Goal: Communication & Community: Connect with others

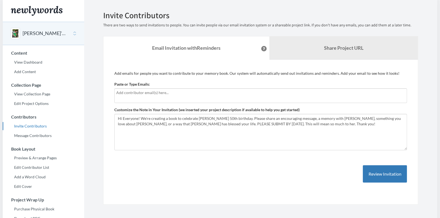
click at [145, 90] on input "text" at bounding box center [260, 93] width 289 height 6
click at [136, 94] on input "text" at bounding box center [260, 93] width 289 height 6
click at [123, 91] on input "text" at bounding box center [260, 93] width 289 height 6
click at [122, 91] on input "text" at bounding box center [260, 93] width 289 height 6
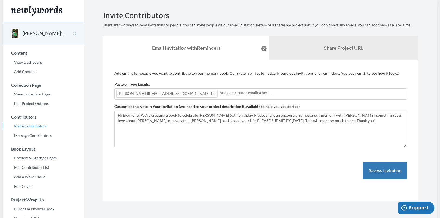
click at [219, 90] on input "text" at bounding box center [312, 93] width 186 height 6
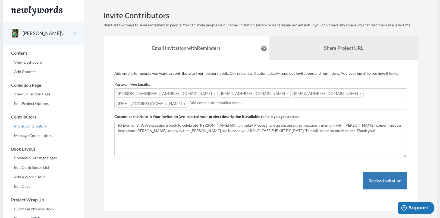
click at [328, 94] on div "[PERSON_NAME][EMAIL_ADDRESS][DOMAIN_NAME] [EMAIL_ADDRESS][DOMAIN_NAME] [EMAIL_A…" at bounding box center [260, 98] width 293 height 21
click at [262, 103] on input "text" at bounding box center [333, 103] width 143 height 6
click at [362, 96] on div "[PERSON_NAME][EMAIL_ADDRESS][DOMAIN_NAME] [EMAIL_ADDRESS][DOMAIN_NAME] [EMAIL_A…" at bounding box center [260, 98] width 293 height 21
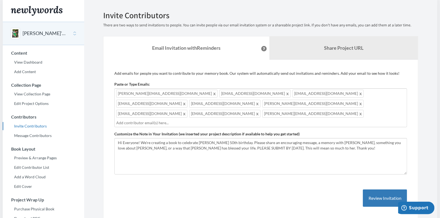
click at [337, 106] on div "[PERSON_NAME][EMAIL_ADDRESS][DOMAIN_NAME] [EMAIL_ADDRESS][DOMAIN_NAME] [EMAIL_A…" at bounding box center [260, 107] width 293 height 39
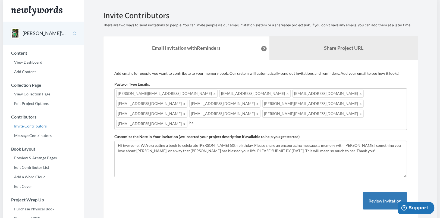
type input "h"
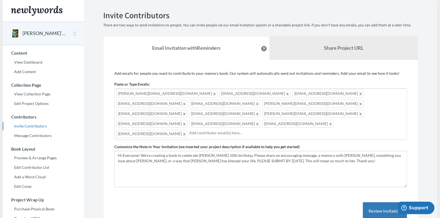
click at [301, 115] on div "[PERSON_NAME][EMAIL_ADDRESS][DOMAIN_NAME] [EMAIL_ADDRESS][DOMAIN_NAME] [EMAIL_A…" at bounding box center [260, 114] width 293 height 52
click at [195, 130] on input "text" at bounding box center [297, 133] width 216 height 6
click at [292, 130] on input "text" at bounding box center [333, 133] width 143 height 6
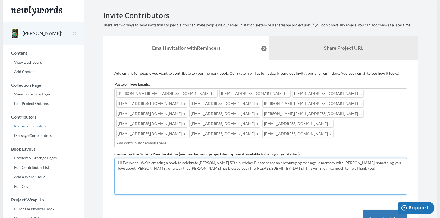
click at [245, 158] on textarea "Hi Everyone! We're creating a book to celebrate [PERSON_NAME] 50th birthday. Pl…" at bounding box center [260, 176] width 293 height 36
click at [246, 158] on textarea "Hi Everyone! We're creating a book to celebrate [PERSON_NAME] 50th birthday. Pl…" at bounding box center [260, 176] width 293 height 36
click at [249, 158] on textarea "Hi Everyone! We're creating a book to celebrate [PERSON_NAME] 50th birthday. Pl…" at bounding box center [260, 176] width 293 height 36
click at [158, 158] on textarea "Hi Everyone! We're creating a book to celebrate [PERSON_NAME] 50th birthday. Pl…" at bounding box center [260, 176] width 293 height 36
click at [176, 158] on textarea "Hi Everyone! We're creating a book to celebrate [PERSON_NAME] 50th birthday. Pl…" at bounding box center [260, 176] width 293 height 36
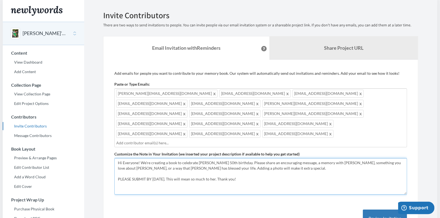
click at [250, 158] on textarea "Hi Everyone! We're creating a book to celebrate [PERSON_NAME] 50th birthday. Pl…" at bounding box center [260, 176] width 293 height 36
drag, startPoint x: 184, startPoint y: 156, endPoint x: 114, endPoint y: 155, distance: 69.6
click at [114, 158] on textarea "Hi Everyone! We're creating a book to celebrate [PERSON_NAME] 50th birthday. Pl…" at bounding box center [260, 176] width 293 height 36
click at [188, 168] on textarea "Hi Everyone! We're creating a book to celebrate [PERSON_NAME] 50th birthday. Pl…" at bounding box center [260, 176] width 293 height 36
type textarea "Hi Everyone! We're creating a book to celebrate [PERSON_NAME] 50th birthday. Pl…"
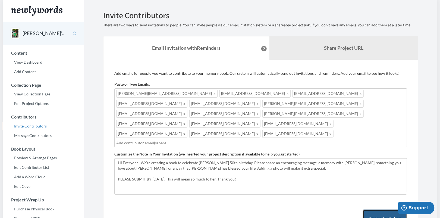
click at [370, 209] on button "Review Invitation" at bounding box center [385, 218] width 44 height 18
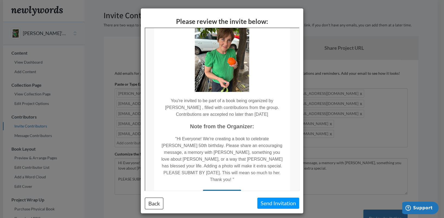
scroll to position [25, 0]
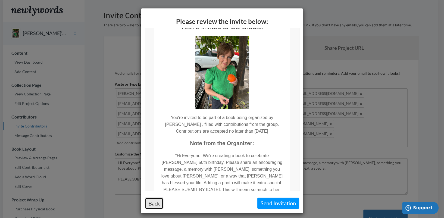
click at [149, 203] on button "Back" at bounding box center [154, 203] width 18 height 12
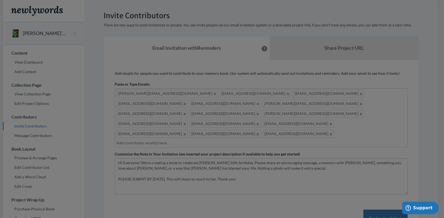
scroll to position [0, 0]
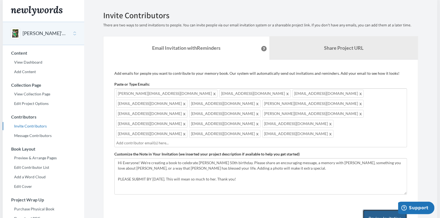
click at [380, 209] on button "Review Invitation" at bounding box center [385, 218] width 44 height 18
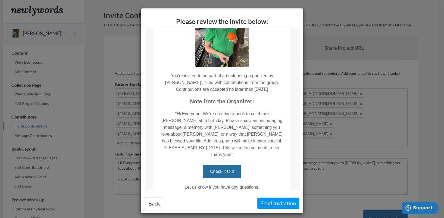
scroll to position [74, 0]
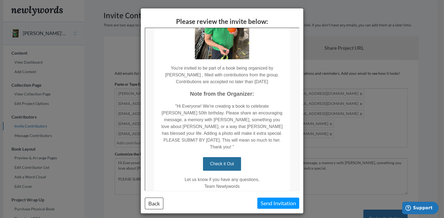
click at [218, 157] on link "Check it Out" at bounding box center [222, 164] width 38 height 14
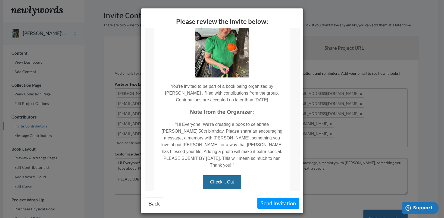
scroll to position [49, 0]
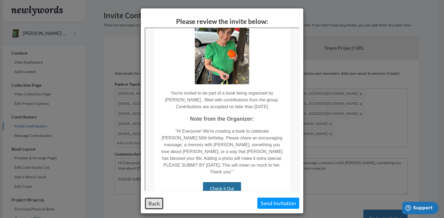
click at [156, 205] on button "Back" at bounding box center [154, 203] width 18 height 12
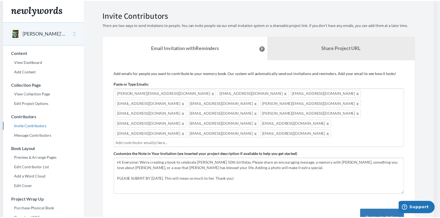
scroll to position [0, 0]
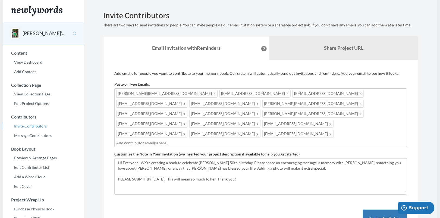
drag, startPoint x: 179, startPoint y: 119, endPoint x: 143, endPoint y: 92, distance: 45.3
click at [143, 92] on div "[PERSON_NAME][EMAIL_ADDRESS][DOMAIN_NAME] [EMAIL_ADDRESS][DOMAIN_NAME] [EMAIL_A…" at bounding box center [260, 117] width 293 height 59
click at [24, 60] on link "View Dashboard" at bounding box center [43, 62] width 81 height 8
click at [385, 209] on button "Review Invitation" at bounding box center [385, 218] width 44 height 18
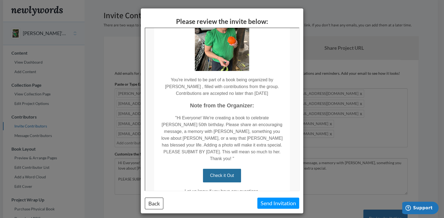
scroll to position [74, 0]
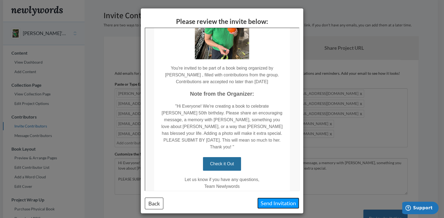
click at [277, 200] on button "Send Invitation" at bounding box center [278, 202] width 42 height 11
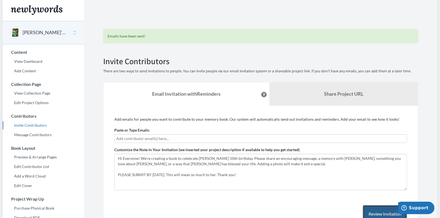
scroll to position [0, 0]
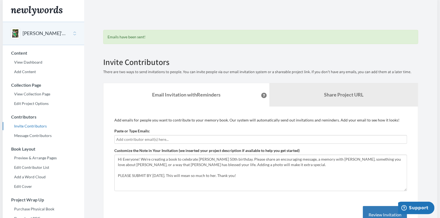
click at [130, 138] on input "text" at bounding box center [260, 139] width 289 height 6
type input "jbbingham@gmail.com"
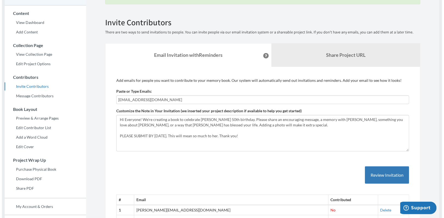
scroll to position [49, 0]
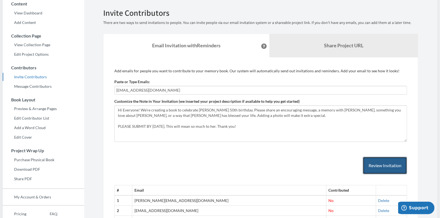
click at [379, 166] on button "Review Invitation" at bounding box center [385, 166] width 44 height 18
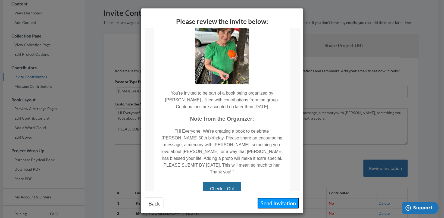
click at [271, 203] on button "Send Invitation" at bounding box center [278, 202] width 42 height 11
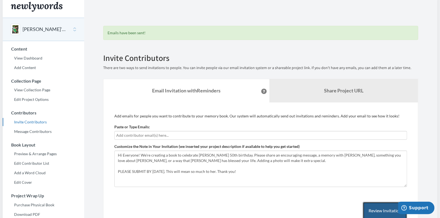
scroll to position [0, 0]
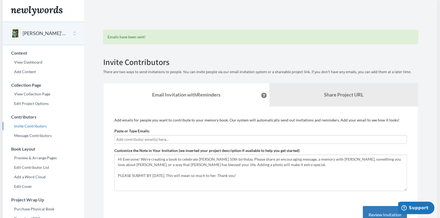
click at [141, 138] on input "text" at bounding box center [260, 139] width 289 height 6
click at [137, 140] on input "text" at bounding box center [260, 139] width 289 height 6
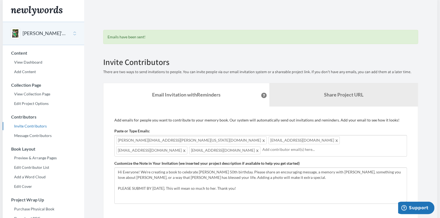
click at [329, 141] on div "kathleen.bingham@utah.edu dlharward@comcast.net donlharward@gmail.com jbmcadams…" at bounding box center [260, 145] width 293 height 21
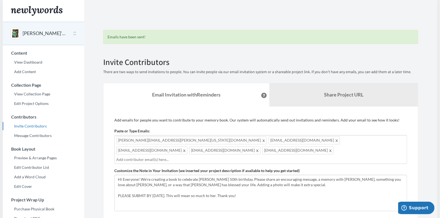
click at [158, 156] on input "text" at bounding box center [260, 159] width 289 height 6
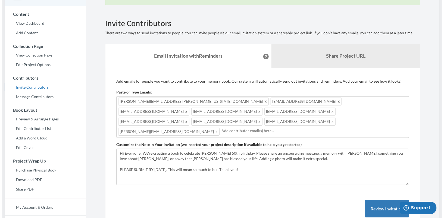
scroll to position [49, 0]
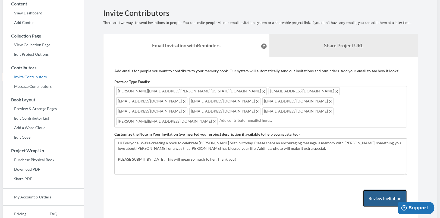
click at [379, 190] on button "Review Invitation" at bounding box center [385, 199] width 44 height 18
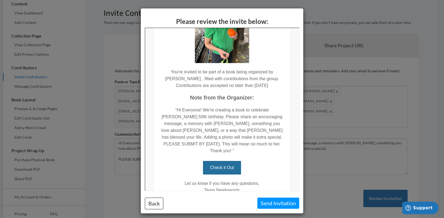
scroll to position [96, 0]
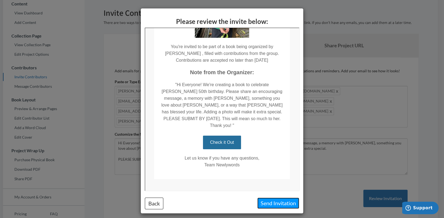
click at [276, 202] on button "Send Invitation" at bounding box center [278, 202] width 42 height 11
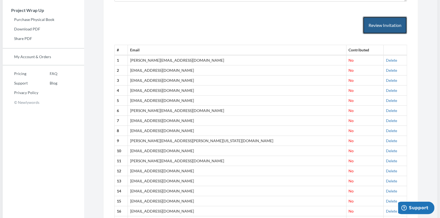
scroll to position [159, 0]
